Goal: Task Accomplishment & Management: Use online tool/utility

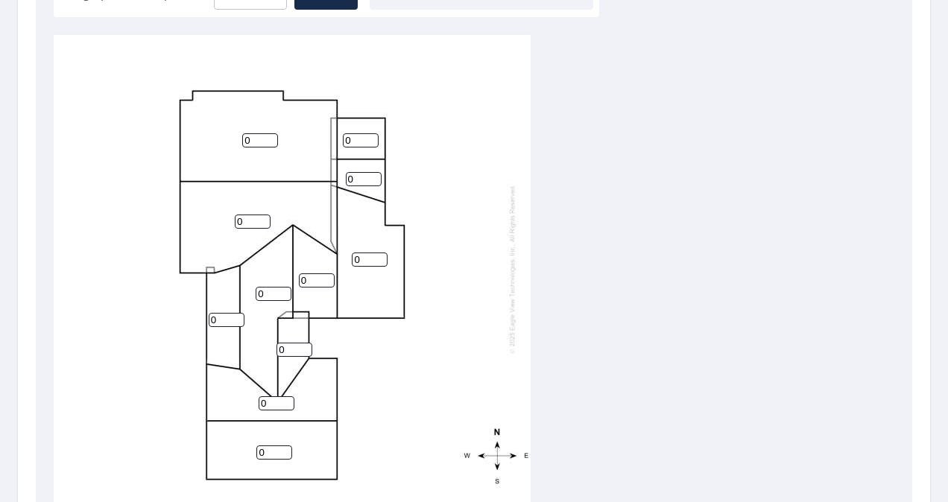
scroll to position [495, 0]
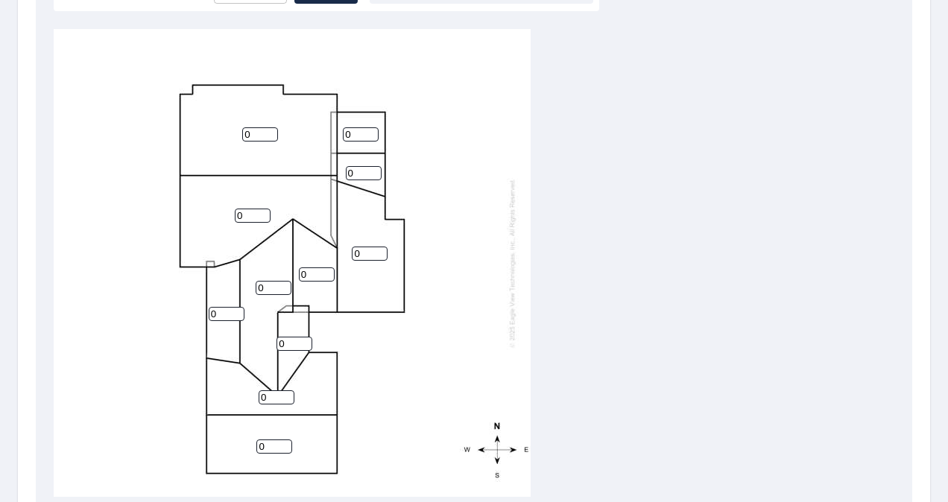
click at [270, 449] on input "0" at bounding box center [274, 447] width 36 height 14
type input "7"
click at [269, 393] on input "0" at bounding box center [277, 398] width 36 height 14
type input "7"
click at [288, 344] on input "0" at bounding box center [295, 344] width 36 height 14
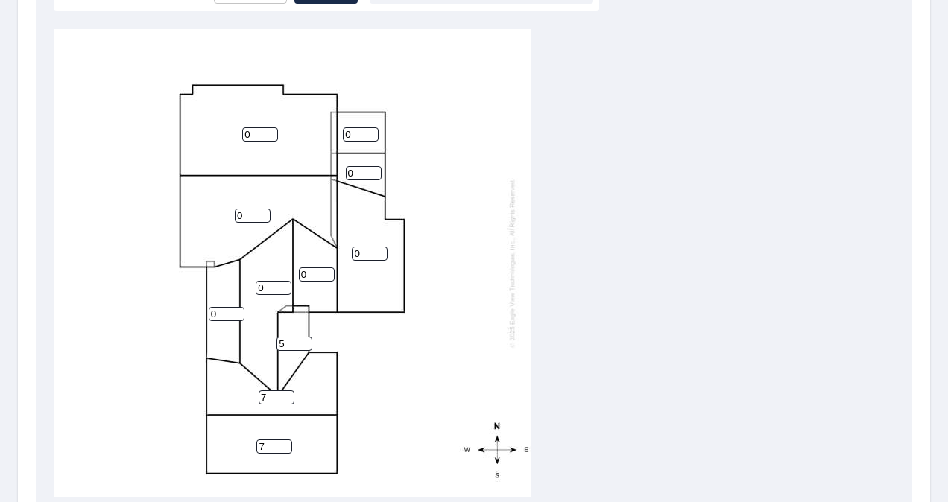
type input "5"
click at [219, 314] on input "0" at bounding box center [227, 314] width 36 height 14
type input "5"
click at [278, 290] on input "0" at bounding box center [274, 288] width 36 height 14
type input "7"
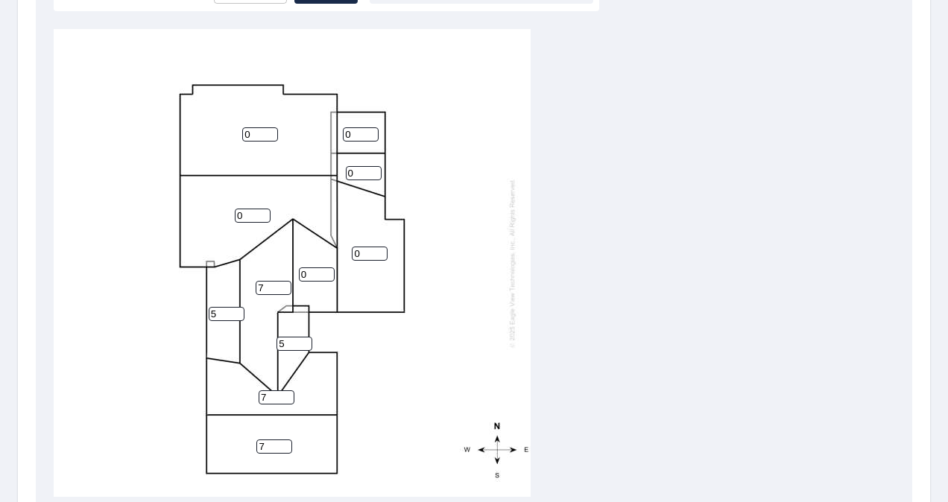
click at [315, 274] on input "0" at bounding box center [317, 275] width 36 height 14
type input "7"
click at [367, 253] on input "0" at bounding box center [370, 254] width 36 height 14
type input "3"
click at [249, 214] on input "0" at bounding box center [253, 216] width 36 height 14
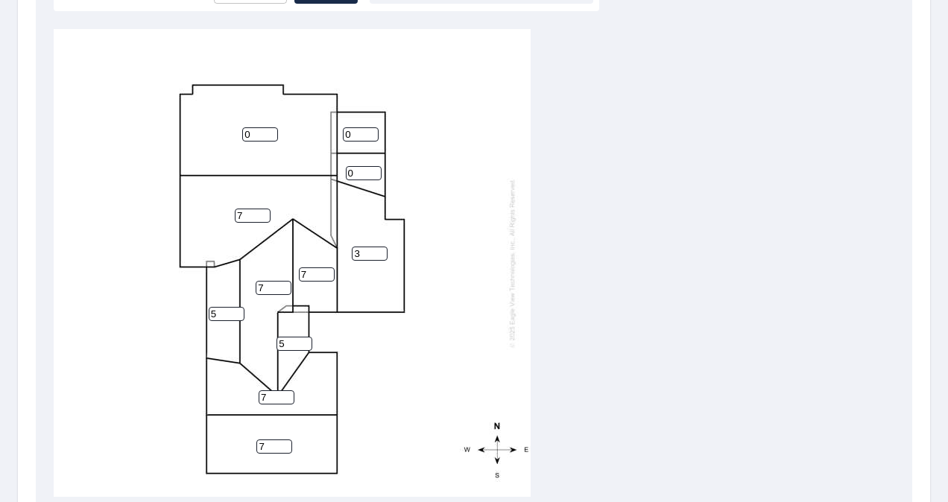
type input "7"
click at [250, 134] on input "0" at bounding box center [260, 134] width 36 height 14
type input "7"
click at [353, 133] on input "0" at bounding box center [361, 134] width 36 height 14
type input "7"
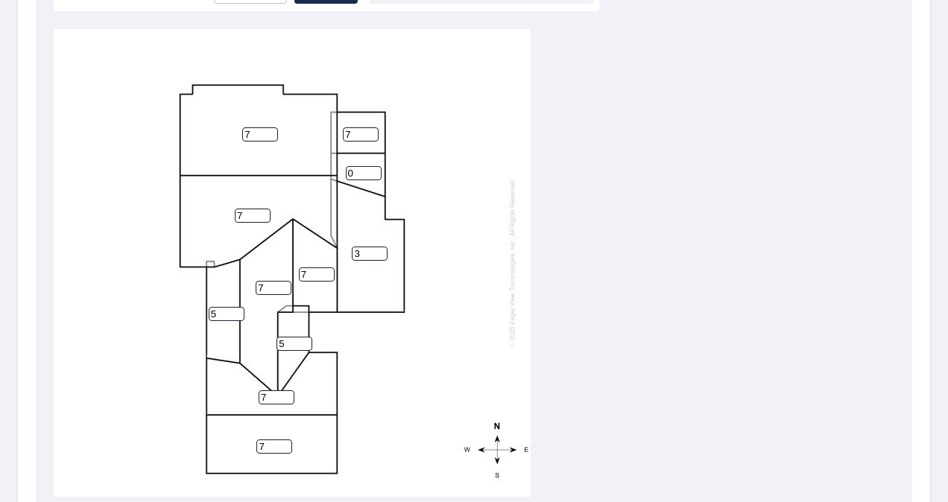
click at [364, 168] on input "0" at bounding box center [364, 173] width 36 height 14
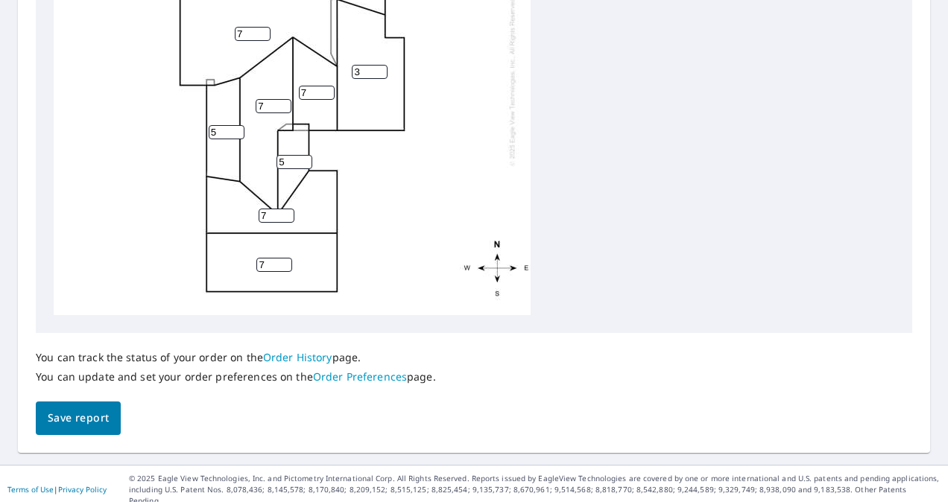
type input "7"
click at [91, 414] on span "Save report" at bounding box center [78, 418] width 61 height 19
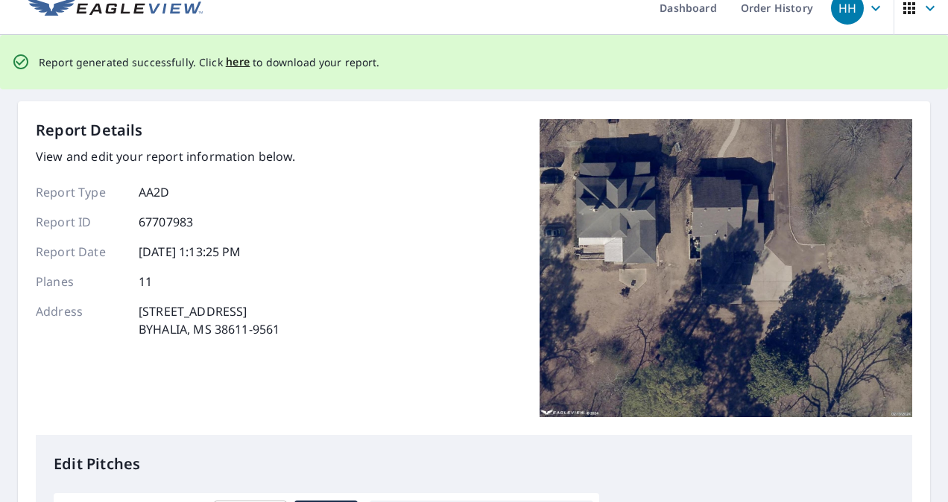
scroll to position [16, 0]
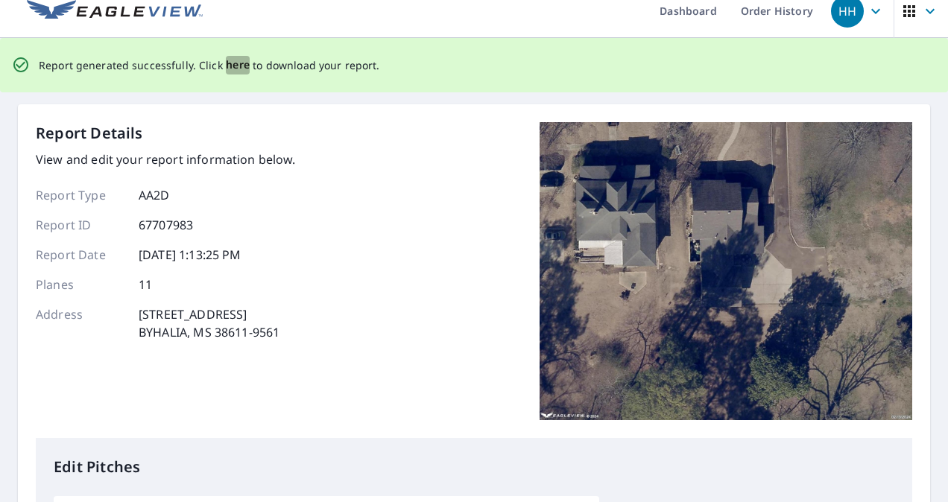
click at [229, 64] on span "here" at bounding box center [238, 65] width 25 height 19
